Goal: Information Seeking & Learning: Learn about a topic

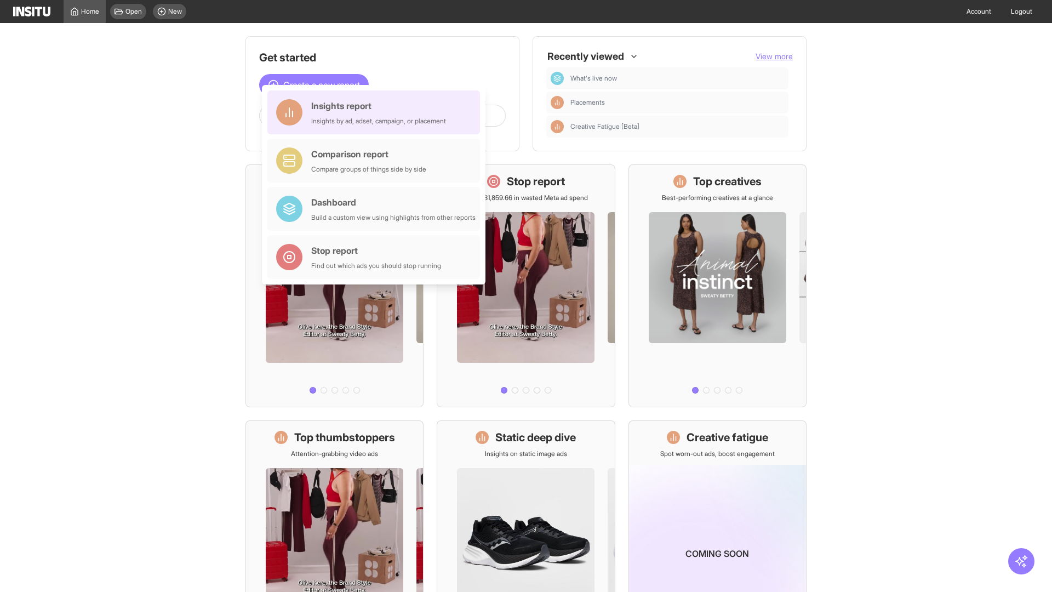
click at [376, 112] on div "Insights report Insights by ad, adset, campaign, or placement" at bounding box center [378, 112] width 135 height 26
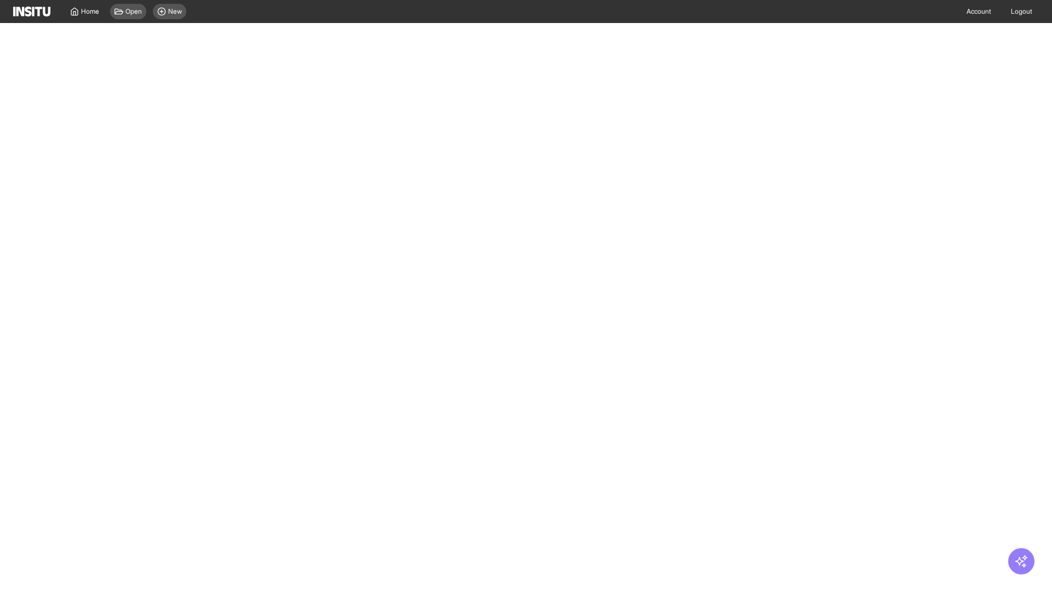
select select "**"
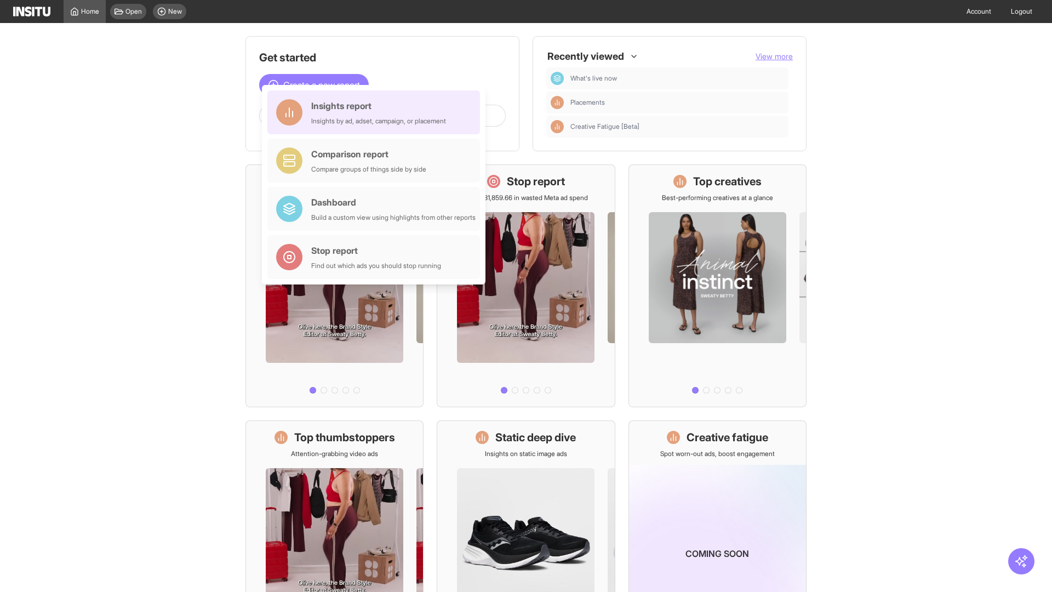
click at [376, 112] on div "Insights report Insights by ad, adset, campaign, or placement" at bounding box center [378, 112] width 135 height 26
